Goal: Browse casually

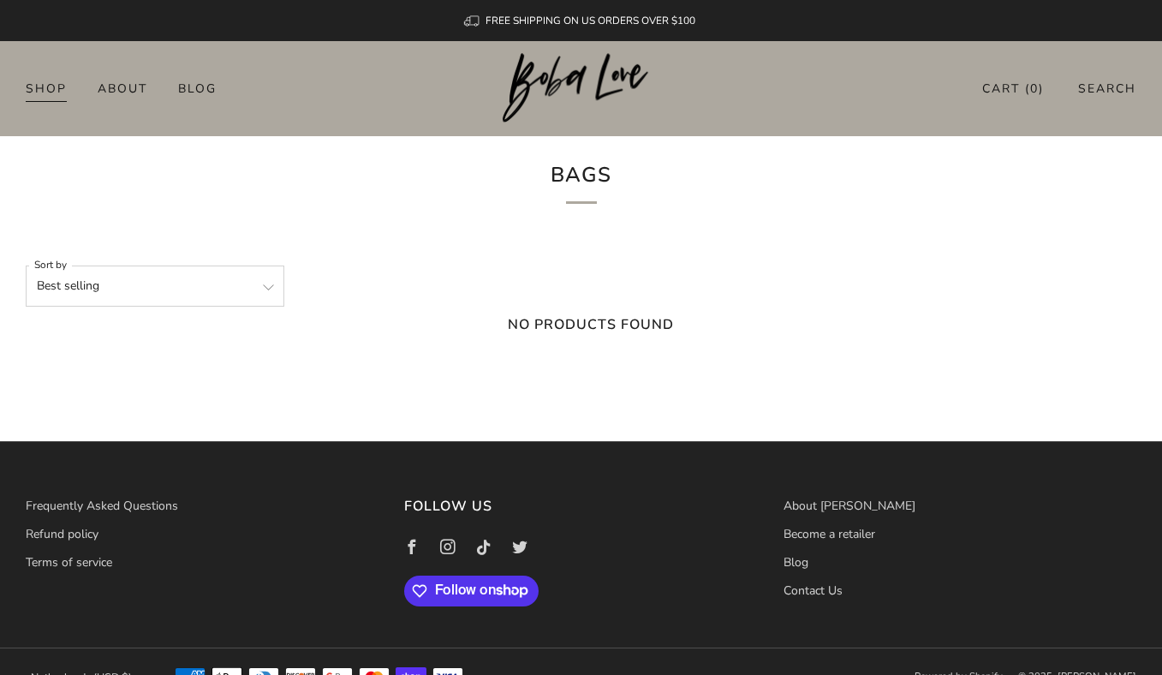
click at [53, 84] on link "Shop" at bounding box center [46, 88] width 41 height 27
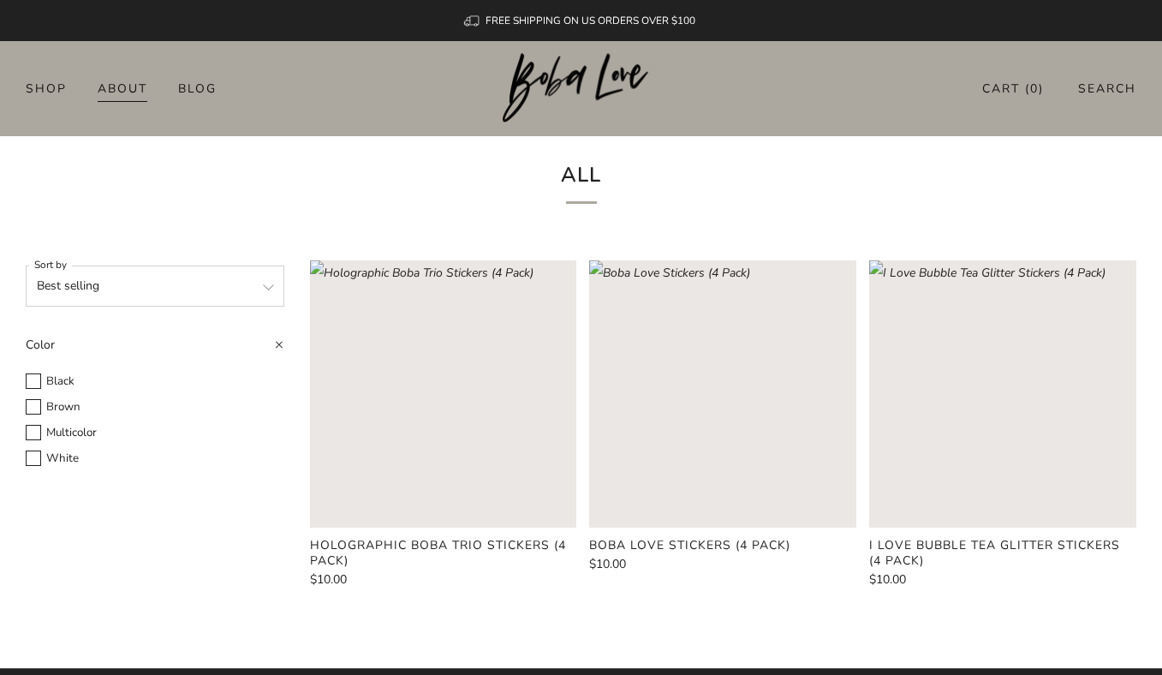
click at [136, 99] on link "About" at bounding box center [123, 88] width 50 height 27
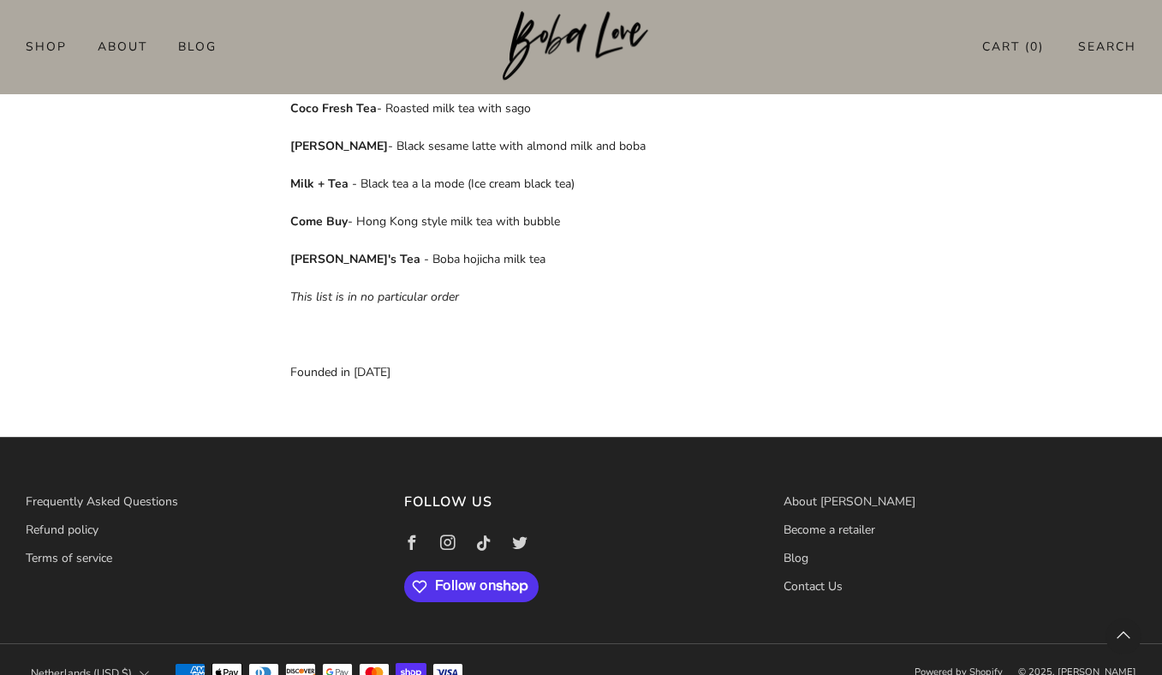
scroll to position [1216, 0]
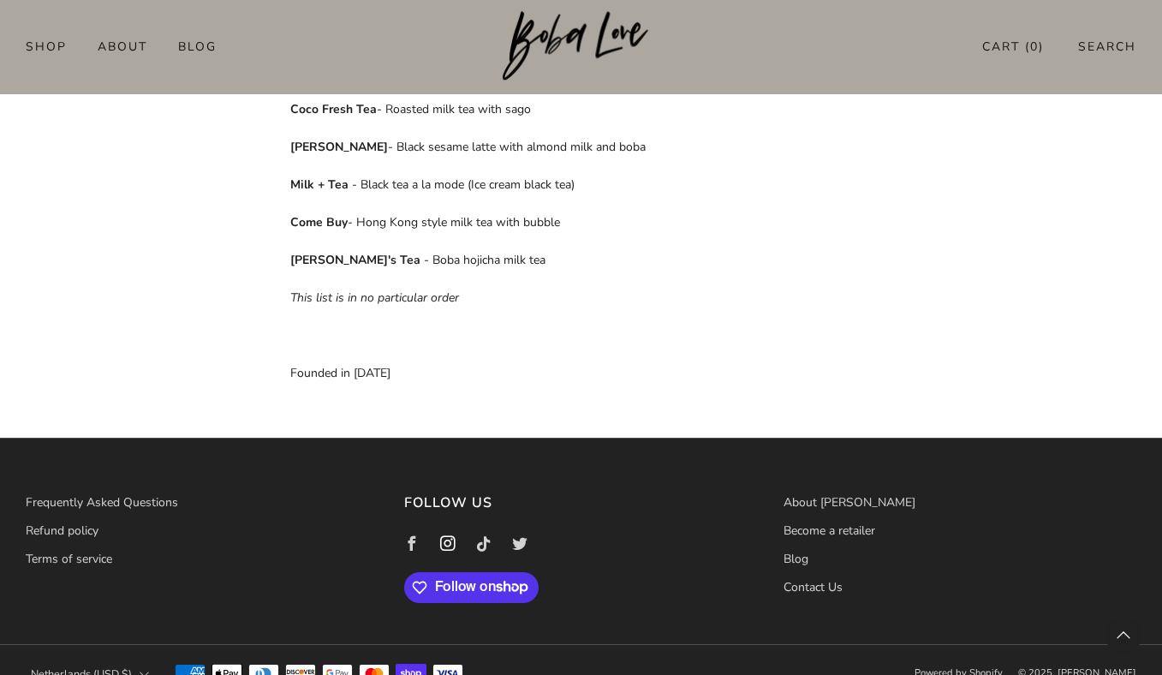
click at [451, 527] on icon at bounding box center [448, 545] width 36 height 36
